Goal: Task Accomplishment & Management: Use online tool/utility

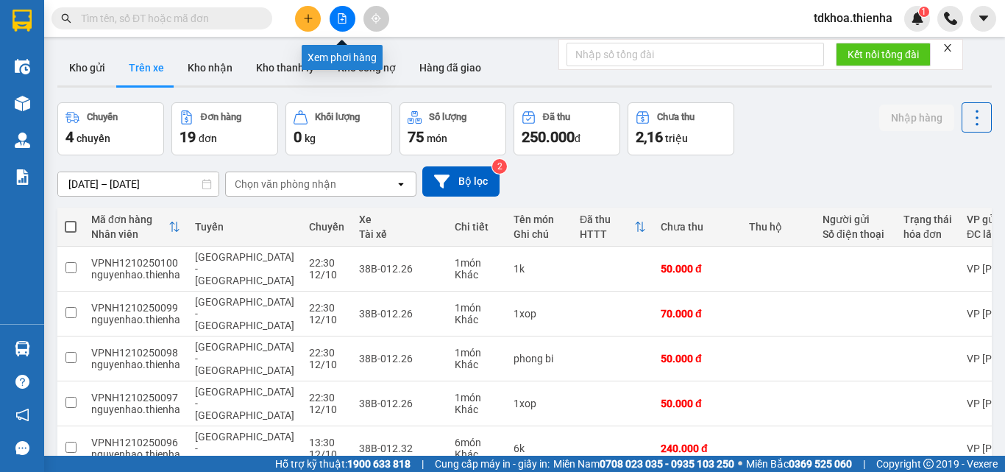
click at [341, 22] on icon "file-add" at bounding box center [342, 18] width 10 height 10
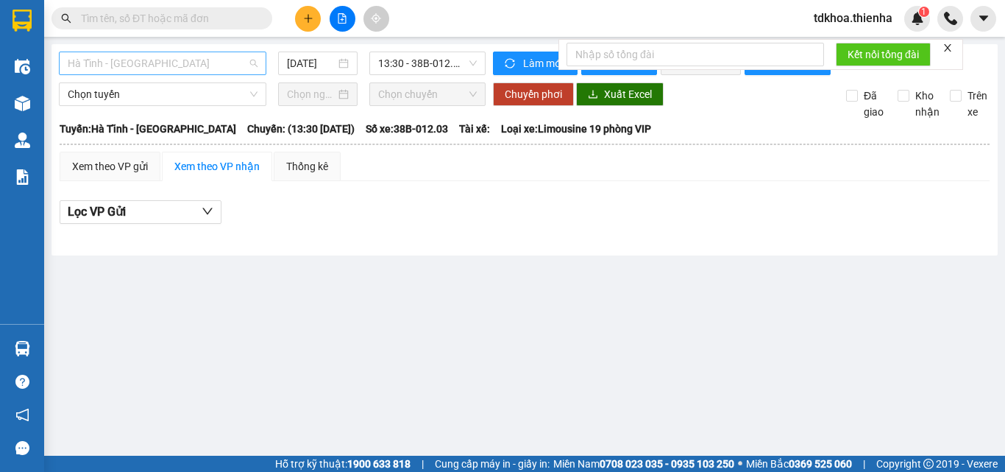
click at [181, 64] on span "Hà Tĩnh - Hà Nội" at bounding box center [163, 63] width 190 height 22
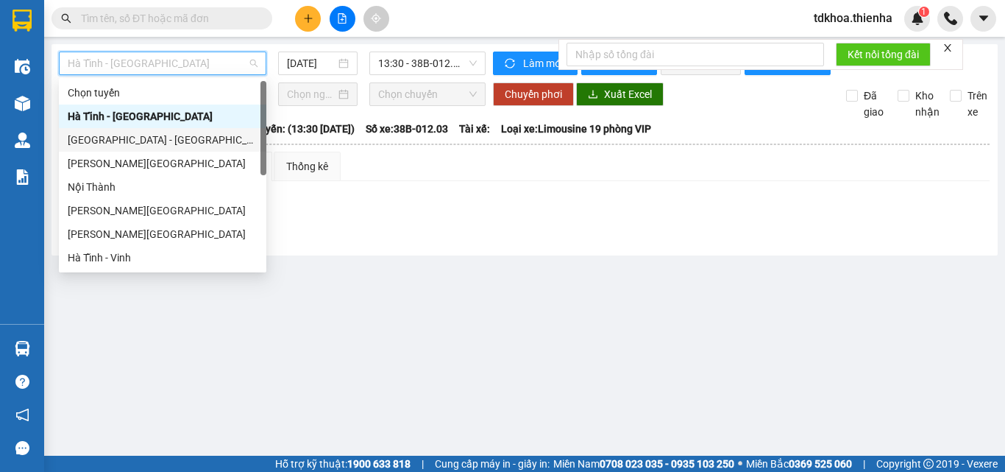
click at [88, 135] on div "Hà Nội - Hà Tĩnh" at bounding box center [163, 140] width 190 height 16
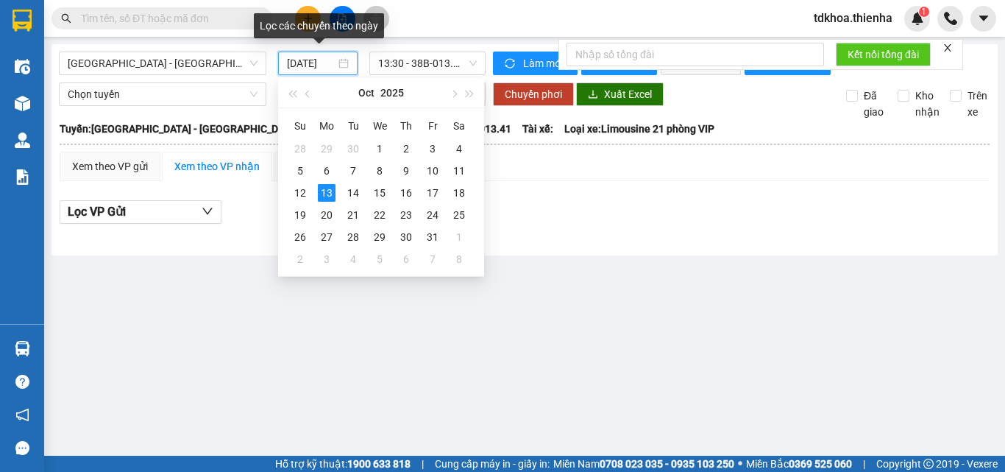
click at [300, 63] on input "13/10/2025" at bounding box center [311, 63] width 49 height 16
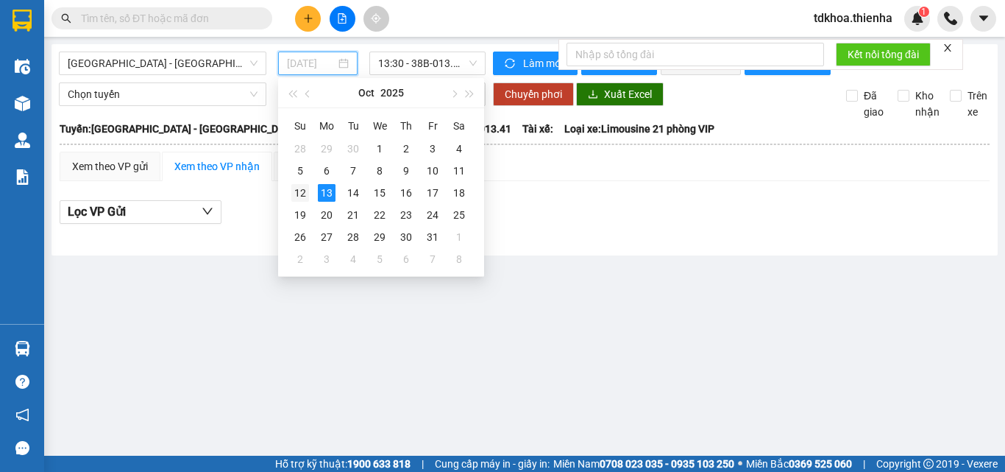
click at [301, 190] on div "12" at bounding box center [300, 193] width 18 height 18
type input "12/10/2025"
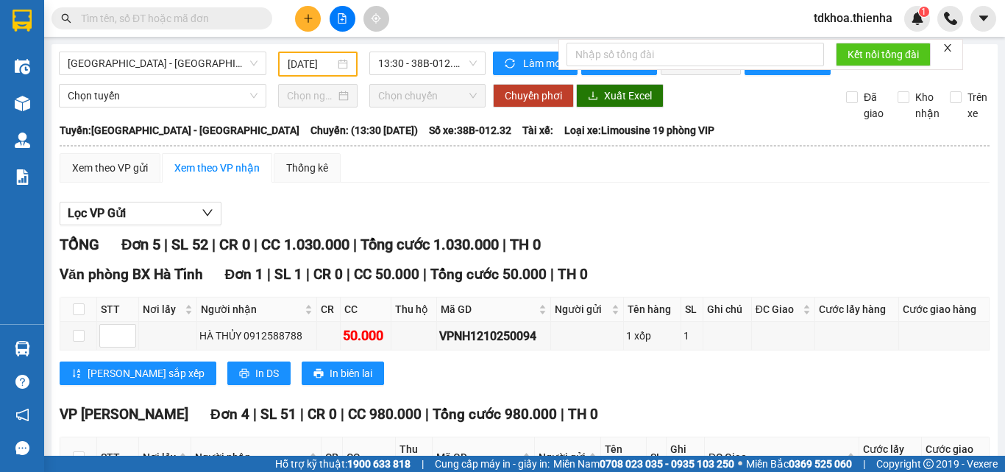
click at [947, 44] on icon "close" at bounding box center [947, 48] width 10 height 10
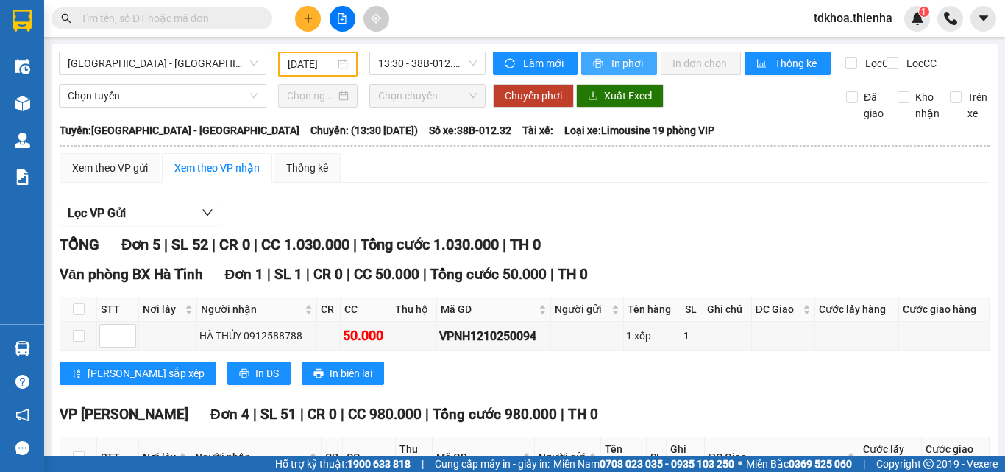
click at [616, 60] on span "In phơi" at bounding box center [628, 63] width 34 height 16
click at [427, 62] on span "13:30 - 38B-012.32" at bounding box center [427, 63] width 99 height 22
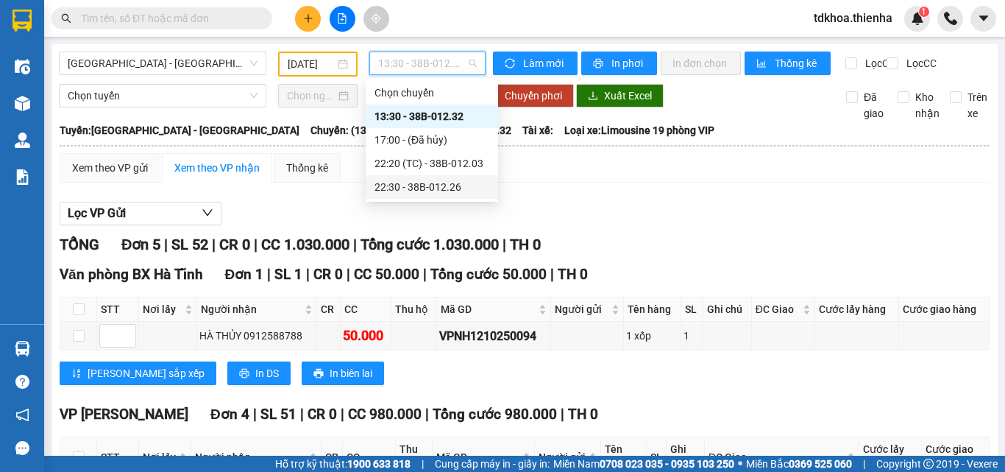
click at [427, 186] on div "22:30 - 38B-012.26" at bounding box center [431, 187] width 115 height 16
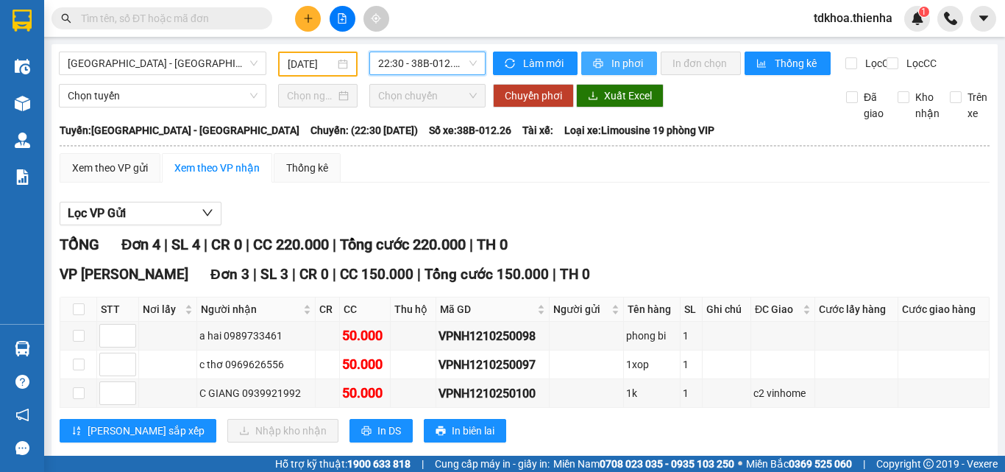
click at [626, 60] on span "In phơi" at bounding box center [628, 63] width 34 height 16
